Goal: Information Seeking & Learning: Find specific fact

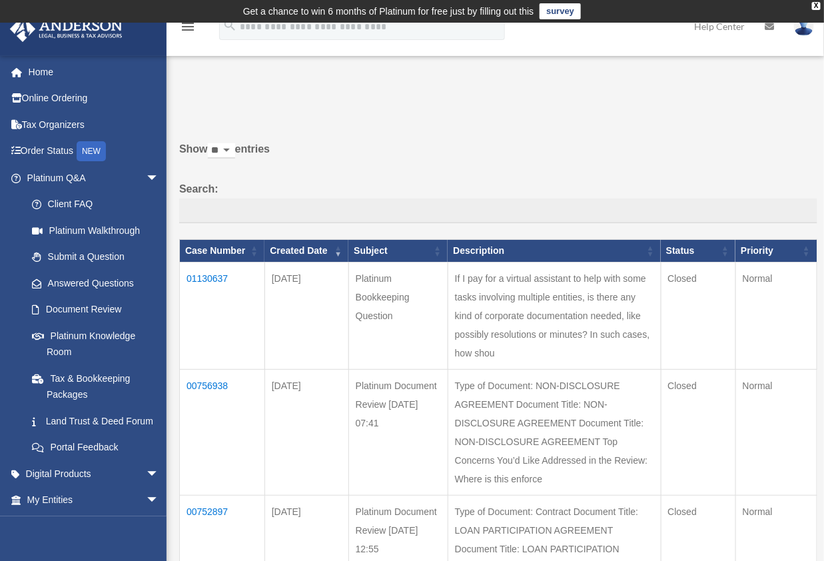
click at [215, 275] on td "01130637" at bounding box center [222, 316] width 85 height 107
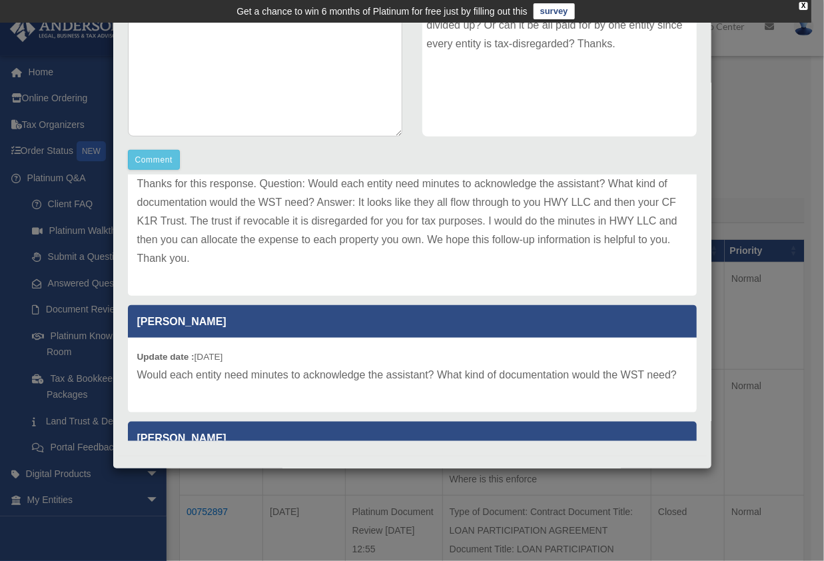
scroll to position [1, 0]
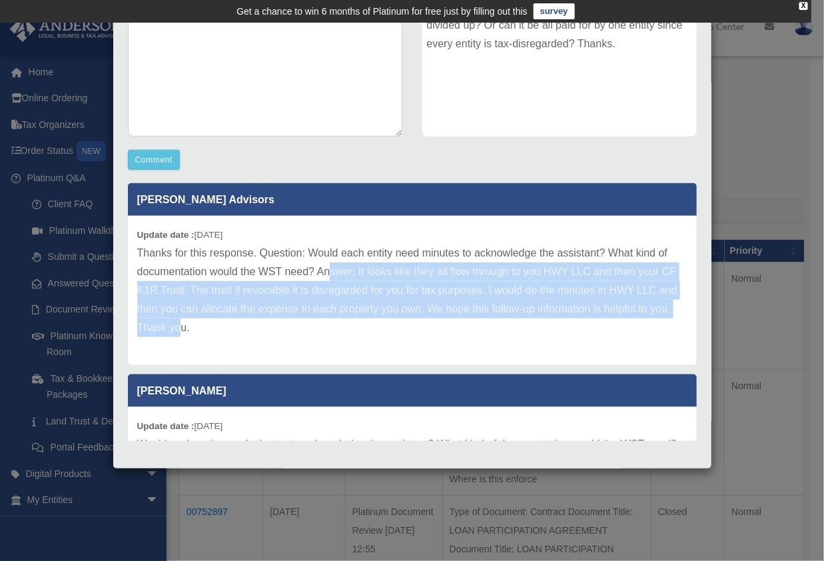
drag, startPoint x: 341, startPoint y: 271, endPoint x: 261, endPoint y: 325, distance: 96.5
click at [261, 325] on p "Thanks for this response. Question: Would each entity need minutes to acknowled…" at bounding box center [412, 290] width 551 height 93
click at [341, 315] on p "Thanks for this response. Question: Would each entity need minutes to acknowled…" at bounding box center [412, 290] width 551 height 93
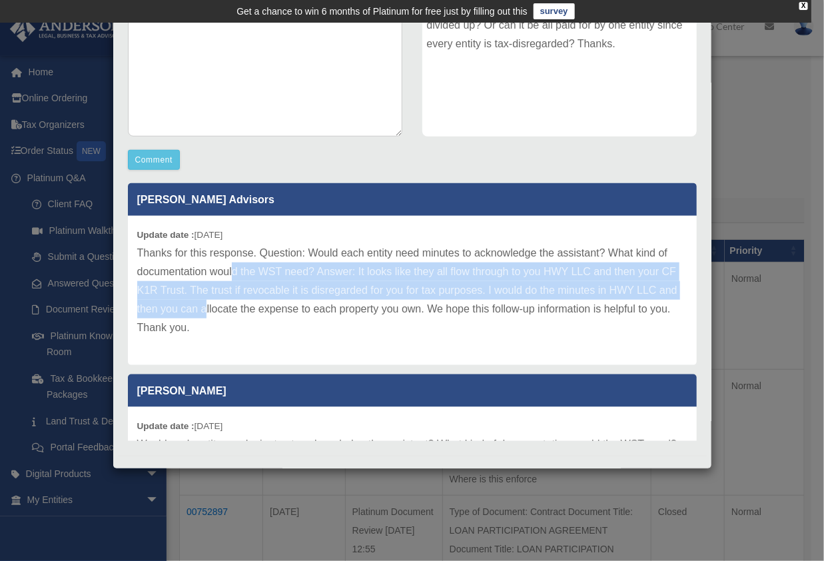
drag, startPoint x: 277, startPoint y: 315, endPoint x: 240, endPoint y: 275, distance: 54.7
click at [240, 275] on p "Thanks for this response. Question: Would each entity need minutes to acknowled…" at bounding box center [412, 290] width 551 height 93
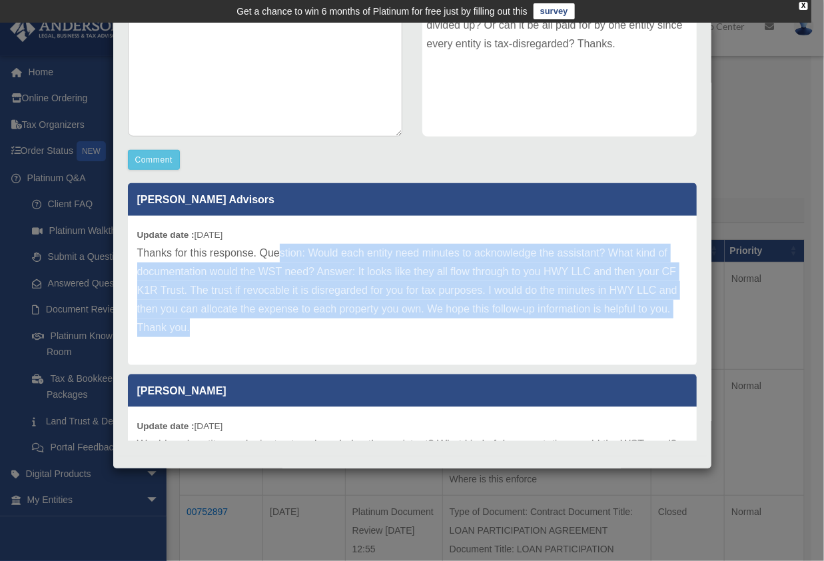
drag, startPoint x: 277, startPoint y: 248, endPoint x: 335, endPoint y: 357, distance: 123.1
click at [335, 355] on div "Update date : [DATE] Thanks for this response. Question: Would each entity need…" at bounding box center [412, 290] width 569 height 149
click at [317, 295] on p "Thanks for this response. Question: Would each entity need minutes to acknowled…" at bounding box center [412, 290] width 551 height 93
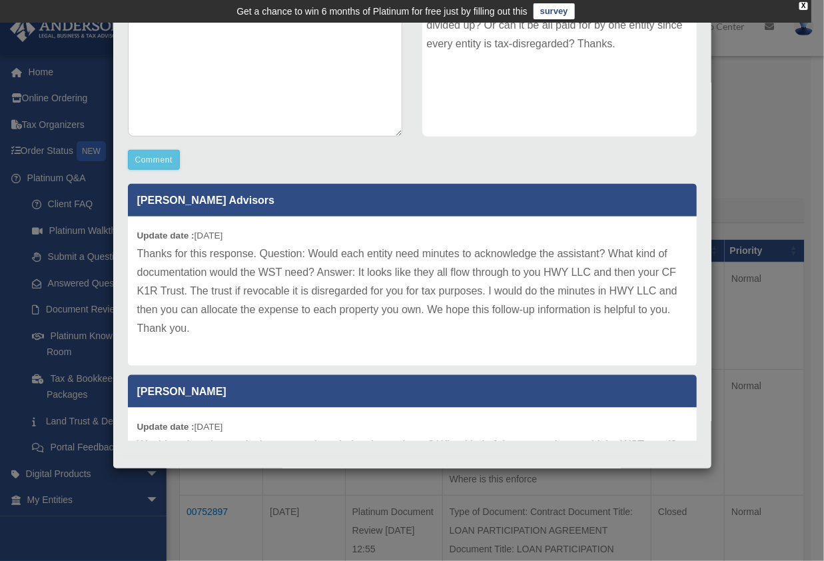
click at [321, 344] on div "Update date : [DATE] Thanks for this response. Question: Would each entity need…" at bounding box center [412, 291] width 569 height 149
click at [318, 325] on p "Thanks for this response. Question: Would each entity need minutes to acknowled…" at bounding box center [412, 291] width 551 height 93
